Goal: Task Accomplishment & Management: Manage account settings

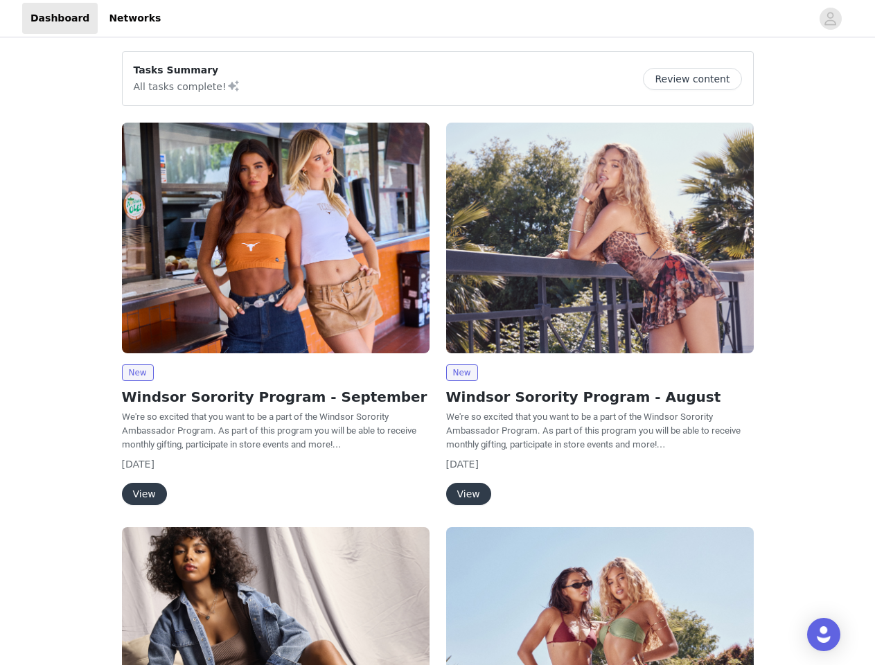
click at [438, 332] on div "New Windsor Sorority Program - August We're so excited that you want to be a pa…" at bounding box center [600, 316] width 324 height 404
click at [437, 19] on div at bounding box center [490, 18] width 642 height 31
click at [830, 19] on icon "avatar" at bounding box center [829, 19] width 13 height 22
click at [697, 79] on div "Tasks Summary All tasks complete! Review content New Windsor Sorority Program -…" at bounding box center [437, 509] width 875 height 939
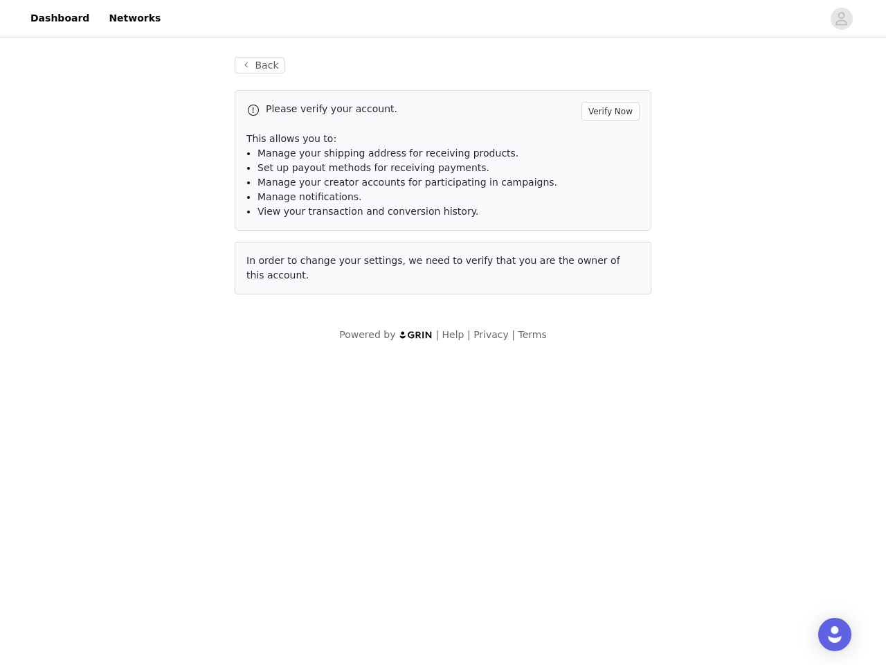
click at [276, 238] on div "Please verify your account. Verify Now This allows you to: Manage your shipping…" at bounding box center [443, 192] width 417 height 204
click at [137, 373] on body "Dashboard Networks Back Please verify your account. Verify Now This allows you …" at bounding box center [443, 332] width 886 height 665
